Goal: Use online tool/utility: Utilize a website feature to perform a specific function

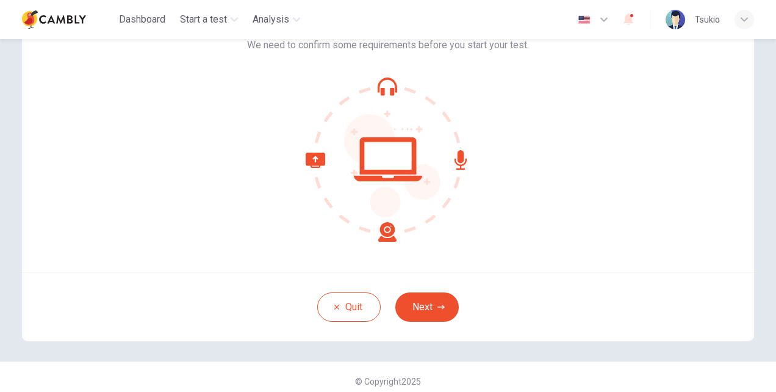
scroll to position [93, 0]
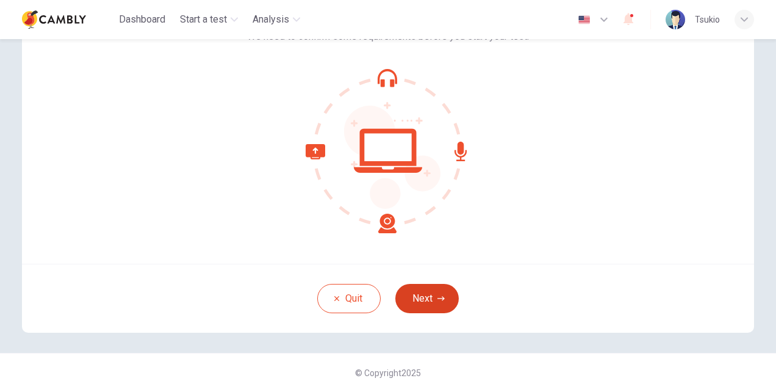
click at [435, 288] on button "Next" at bounding box center [426, 298] width 63 height 29
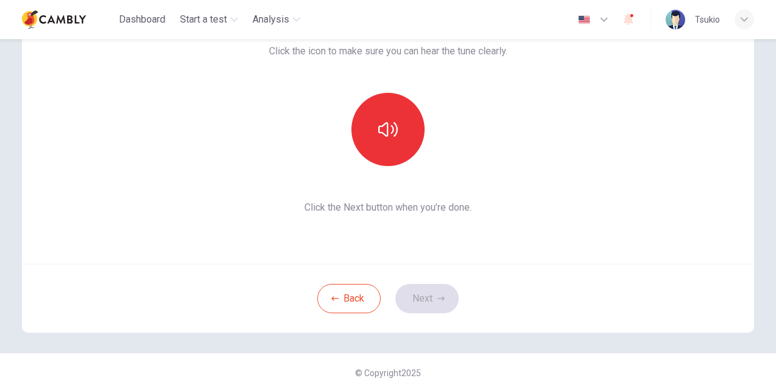
scroll to position [0, 0]
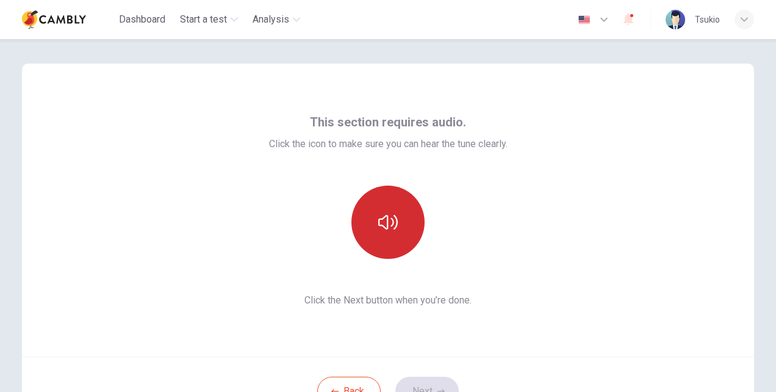
click at [412, 217] on button "button" at bounding box center [387, 221] width 73 height 73
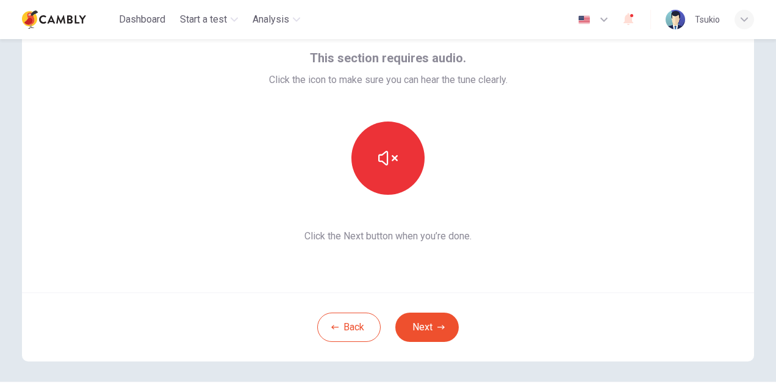
scroll to position [93, 0]
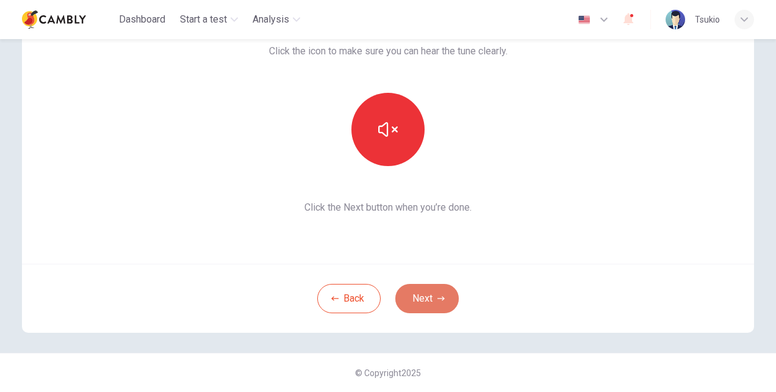
click at [430, 306] on button "Next" at bounding box center [426, 298] width 63 height 29
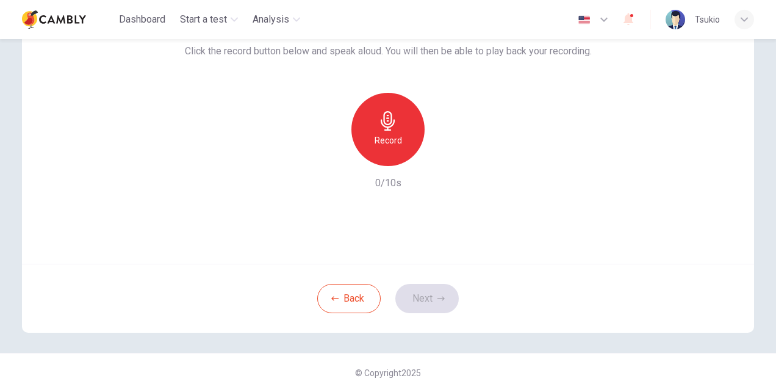
scroll to position [0, 0]
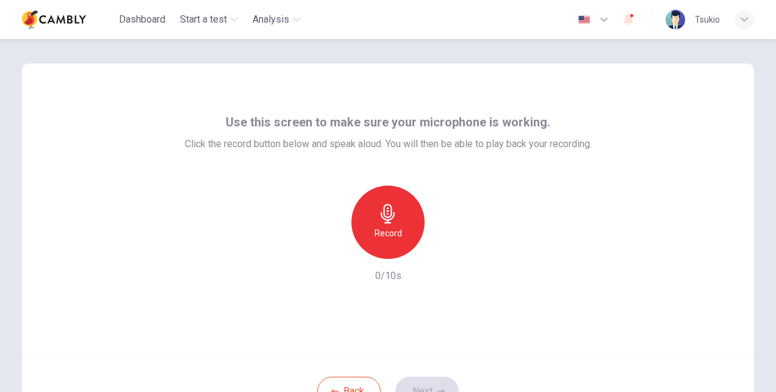
click at [405, 220] on div "Record" at bounding box center [387, 221] width 73 height 73
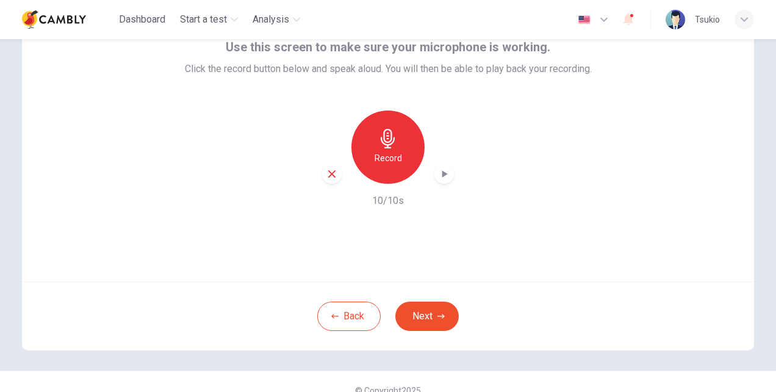
scroll to position [93, 0]
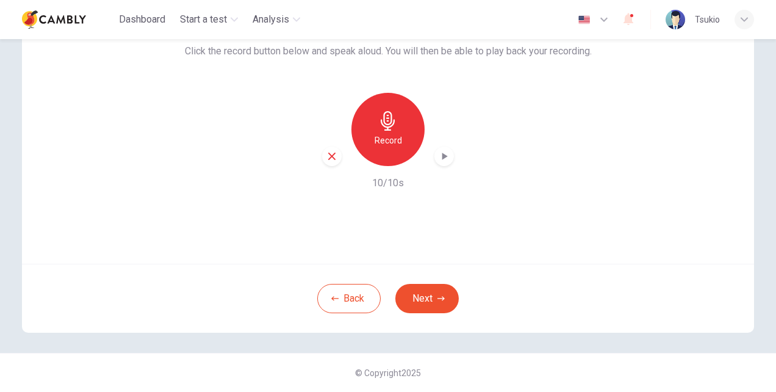
click at [434, 160] on div "button" at bounding box center [444, 156] width 20 height 20
click at [437, 295] on icon "button" at bounding box center [440, 298] width 7 height 7
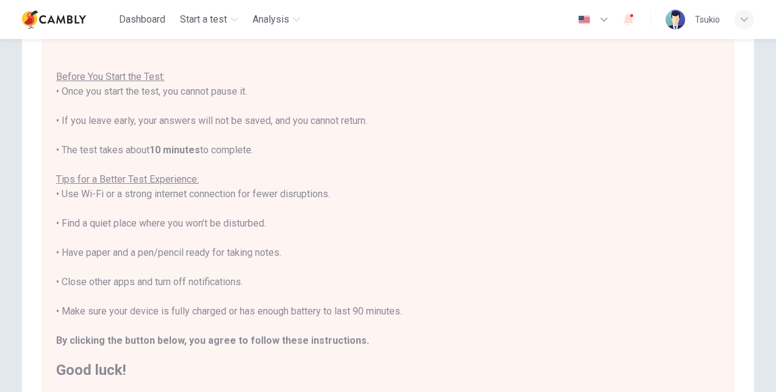
scroll to position [248, 0]
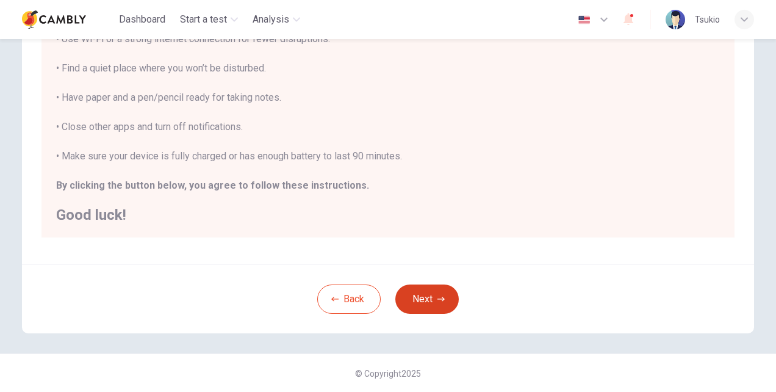
click at [429, 298] on button "Next" at bounding box center [426, 298] width 63 height 29
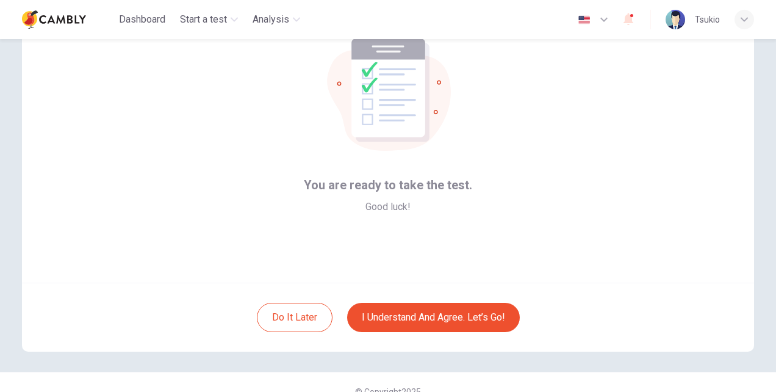
scroll to position [93, 0]
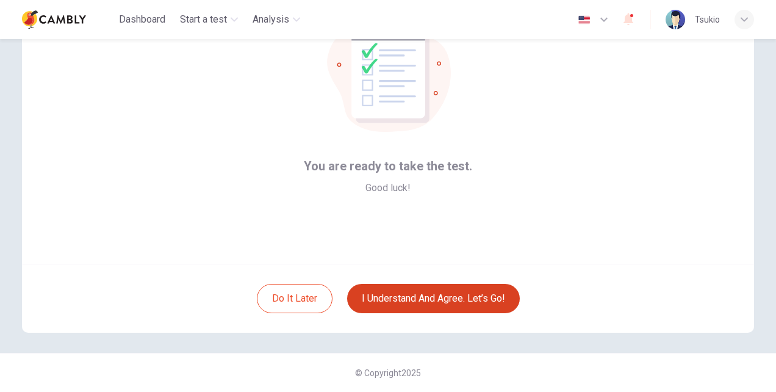
click at [455, 298] on button "I understand and agree. Let’s go!" at bounding box center [433, 298] width 173 height 29
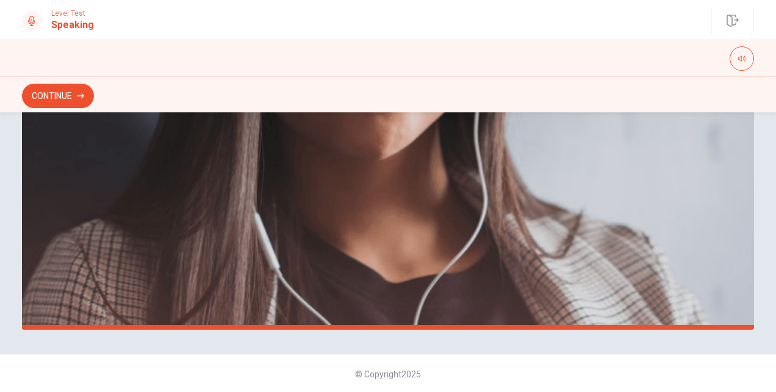
scroll to position [340, 0]
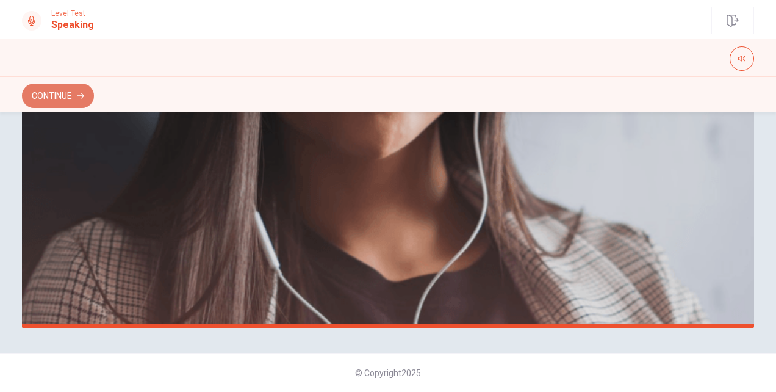
click at [57, 87] on button "Continue" at bounding box center [58, 96] width 72 height 24
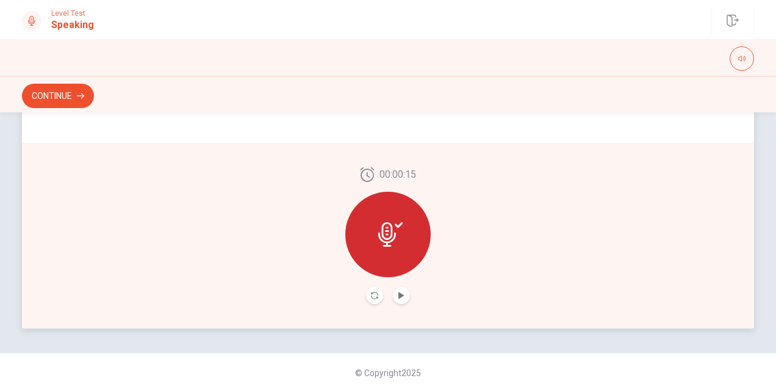
click at [393, 289] on button "Play Audio" at bounding box center [401, 295] width 17 height 17
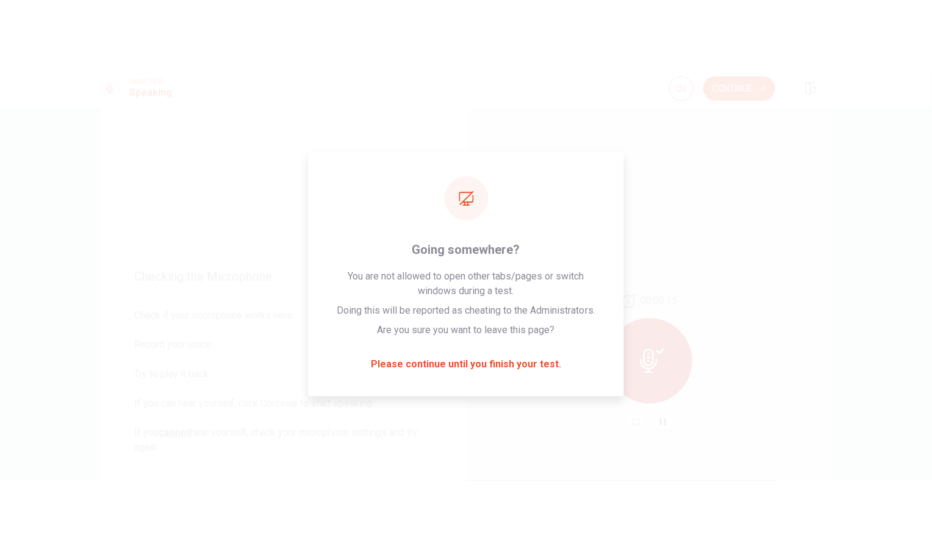
scroll to position [35, 0]
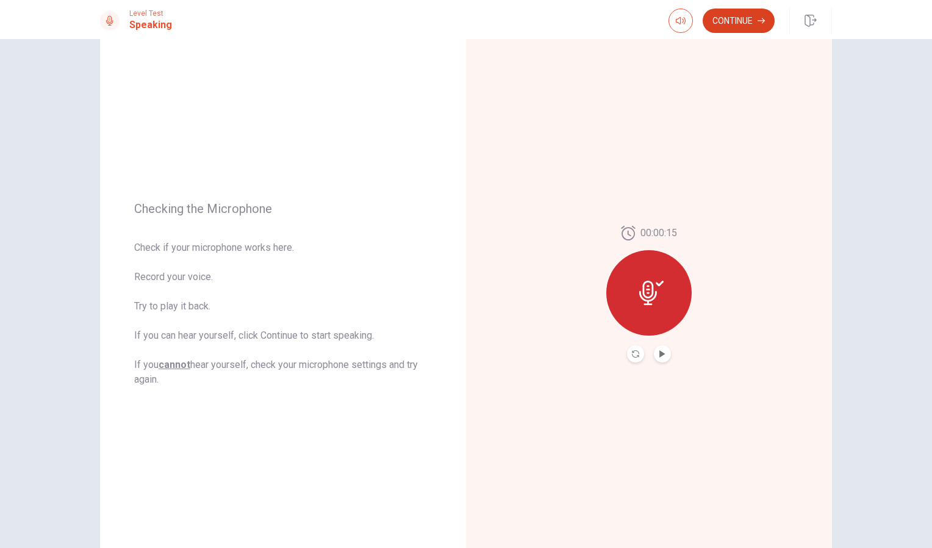
click at [756, 24] on button "Continue" at bounding box center [739, 21] width 72 height 24
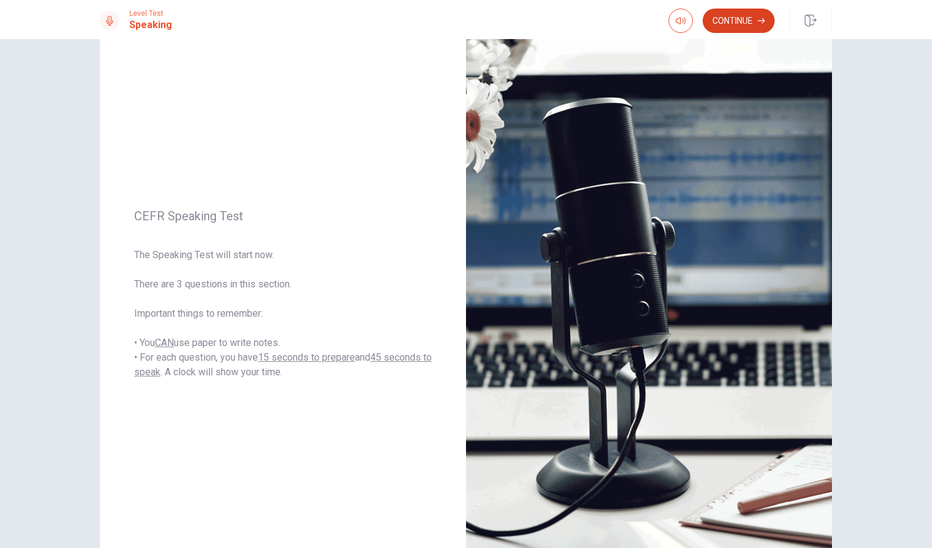
click at [737, 24] on button "Continue" at bounding box center [739, 21] width 72 height 24
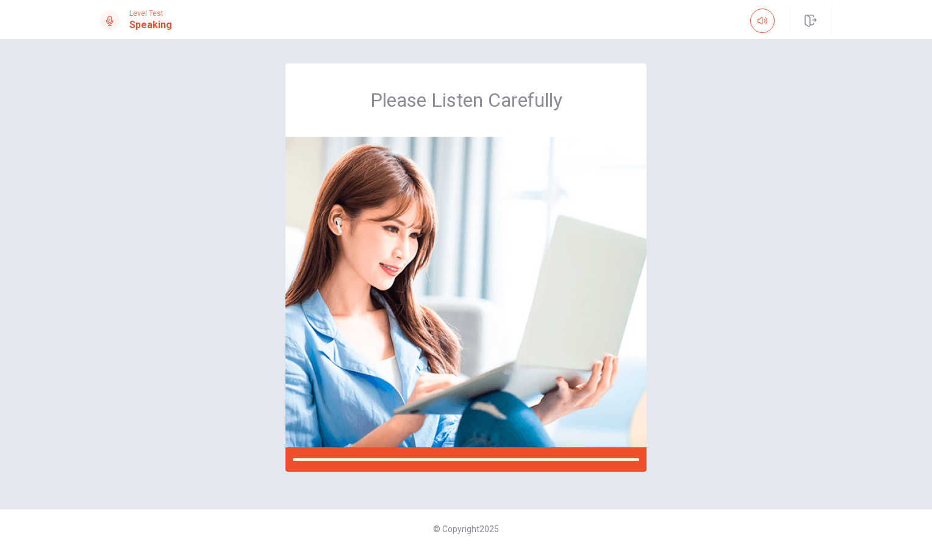
scroll to position [0, 0]
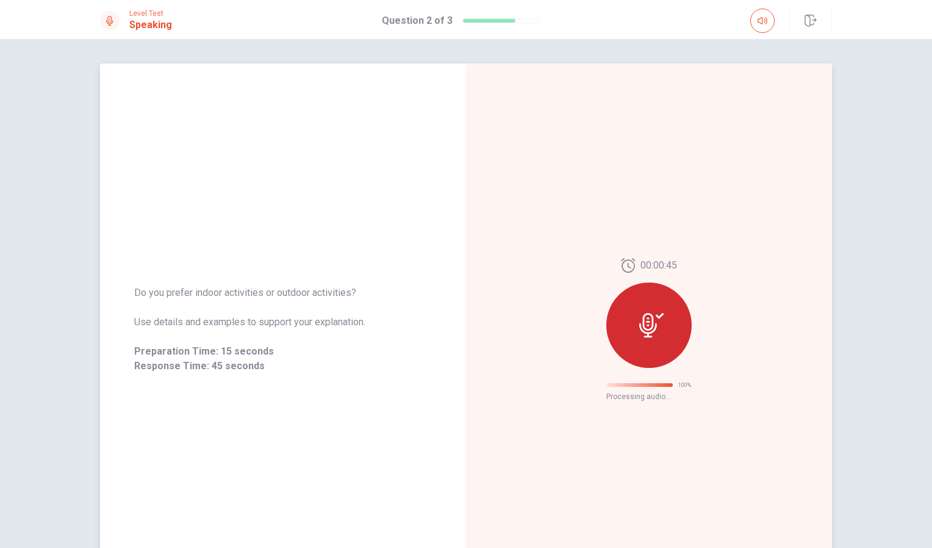
click at [769, 283] on div "00:00:45 100 % Processing audio..." at bounding box center [649, 329] width 366 height 532
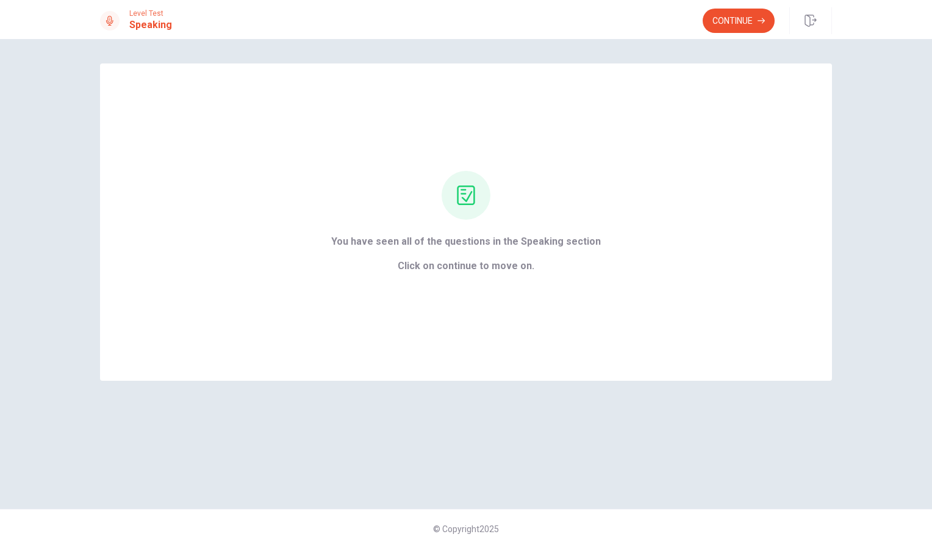
click at [735, 0] on div "Level Test Speaking Continue" at bounding box center [466, 19] width 932 height 39
click at [729, 19] on button "Continue" at bounding box center [739, 21] width 72 height 24
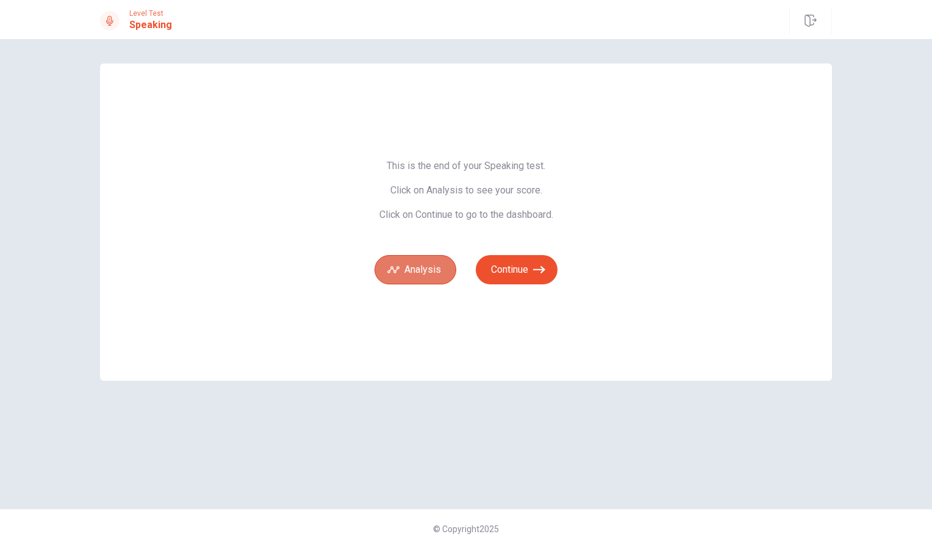
click at [417, 265] on button "Analysis" at bounding box center [416, 269] width 82 height 29
